Goal: Check status: Check status

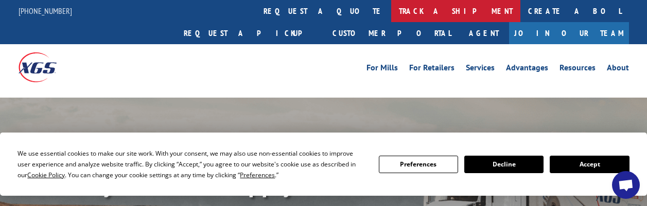
click at [391, 11] on link "track a shipment" at bounding box center [455, 11] width 129 height 22
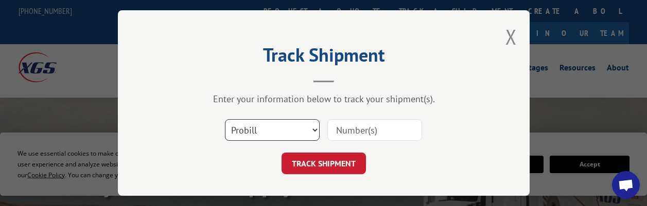
drag, startPoint x: 280, startPoint y: 120, endPoint x: 277, endPoint y: 124, distance: 5.6
click at [280, 120] on select "Select category... Probill BOL PO" at bounding box center [272, 130] width 95 height 22
select select "po"
click at [225, 119] on select "Select category... Probill BOL PO" at bounding box center [272, 130] width 95 height 22
click at [342, 125] on input at bounding box center [374, 130] width 95 height 22
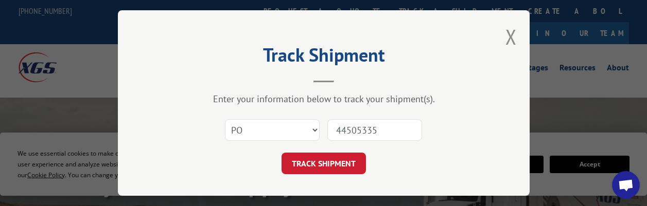
type input "44505335"
click at [281, 153] on button "TRACK SHIPMENT" at bounding box center [323, 164] width 84 height 22
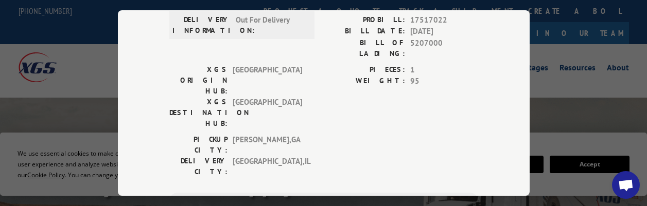
scroll to position [154, 0]
